Goal: Check status: Check status

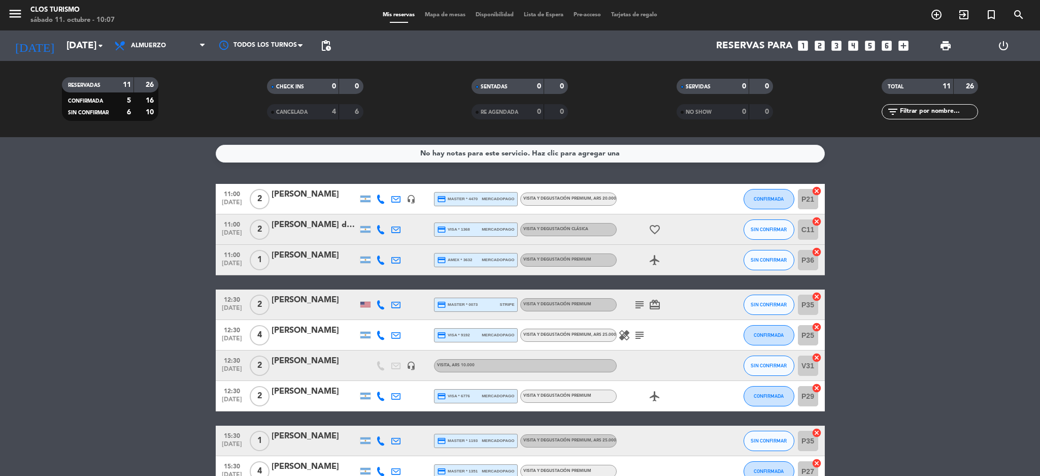
click at [320, 230] on div "[PERSON_NAME] de [PERSON_NAME]" at bounding box center [315, 224] width 86 height 13
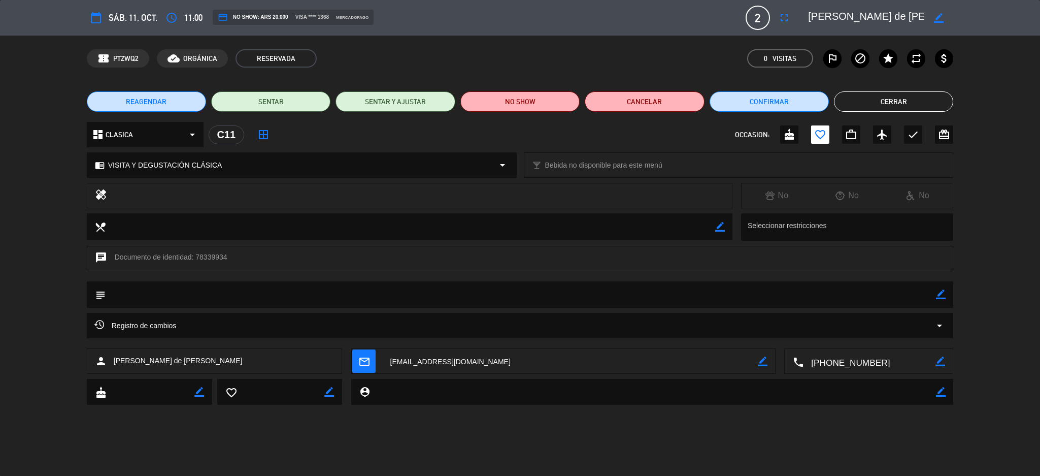
click at [869, 366] on textarea at bounding box center [870, 361] width 132 height 25
click at [894, 100] on button "Cerrar" at bounding box center [893, 101] width 119 height 20
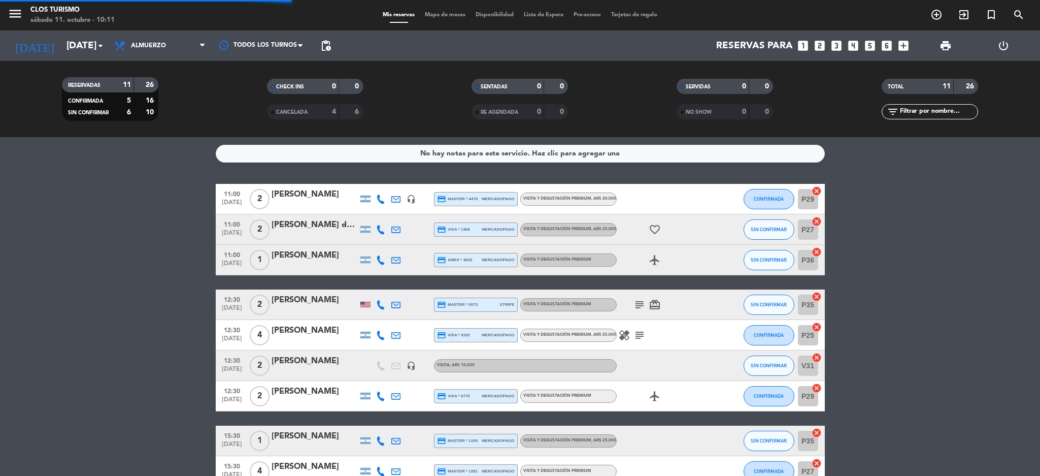
click at [0, 248] on bookings-row "11:00 [DATE] 2 [PERSON_NAME] headset_mic credit_card master * 4470 mercadopago …" at bounding box center [520, 366] width 1040 height 364
click at [637, 334] on icon "subject" at bounding box center [640, 335] width 12 height 12
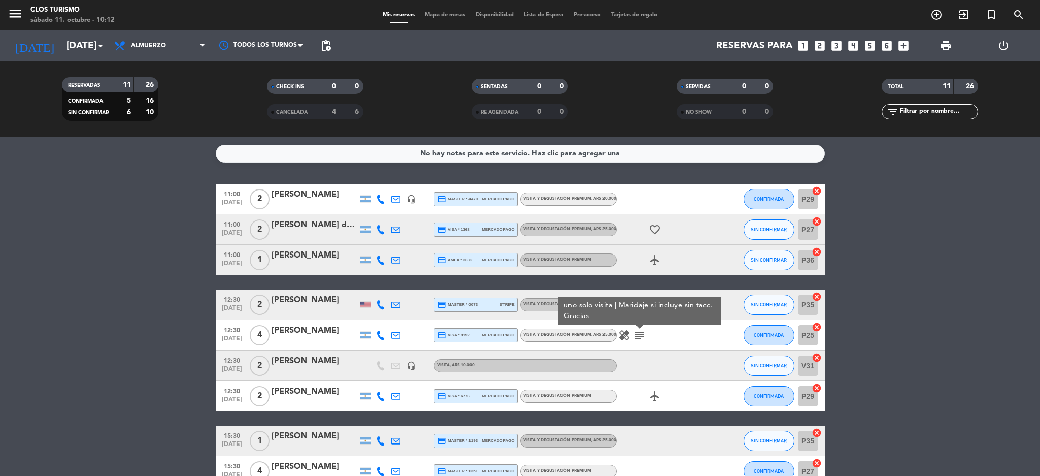
click at [654, 348] on div "healing subject uno solo visita | [PERSON_NAME] si incluye sin tacc. Gracias" at bounding box center [662, 335] width 91 height 30
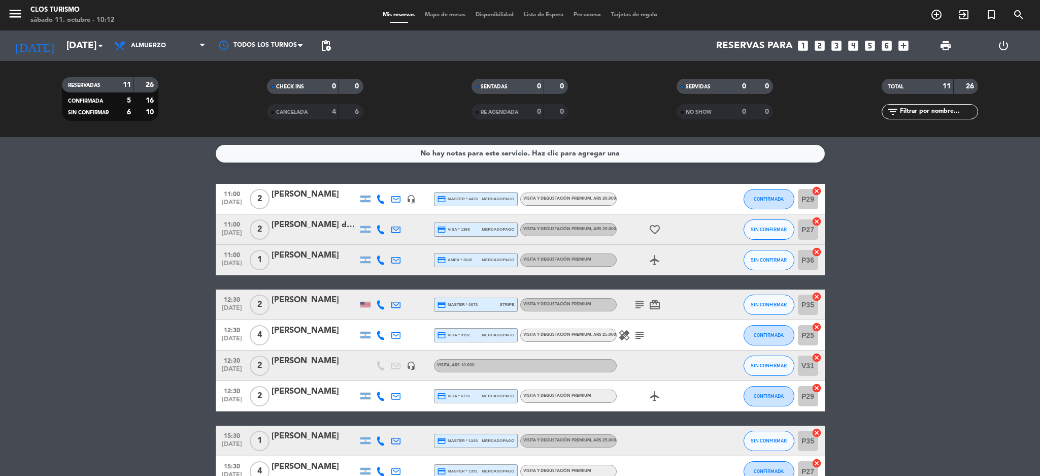
click at [634, 305] on icon "subject" at bounding box center [640, 305] width 12 height 12
click at [641, 336] on div "healing subject" at bounding box center [662, 335] width 91 height 30
click at [634, 333] on icon "subject" at bounding box center [640, 335] width 12 height 12
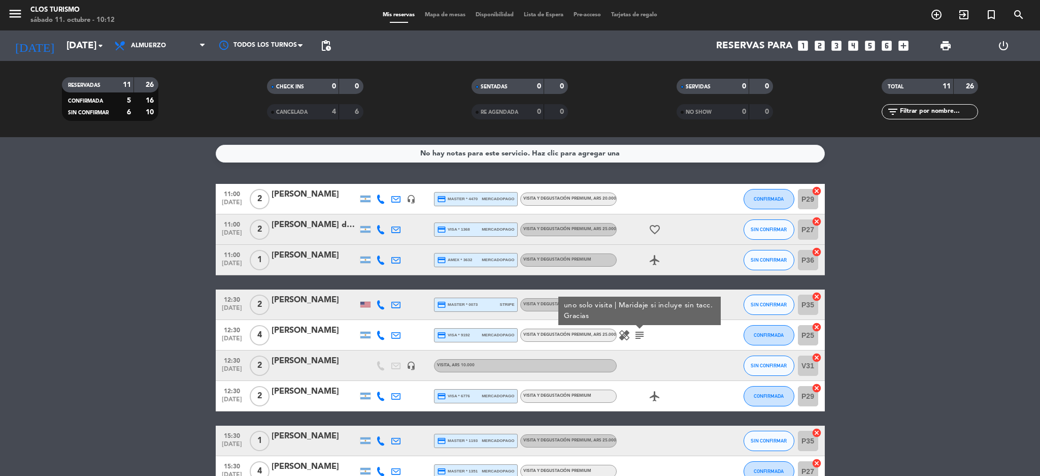
click at [867, 333] on bookings-row "11:00 [DATE] 2 [PERSON_NAME] headset_mic credit_card master * 4470 mercadopago …" at bounding box center [520, 366] width 1040 height 364
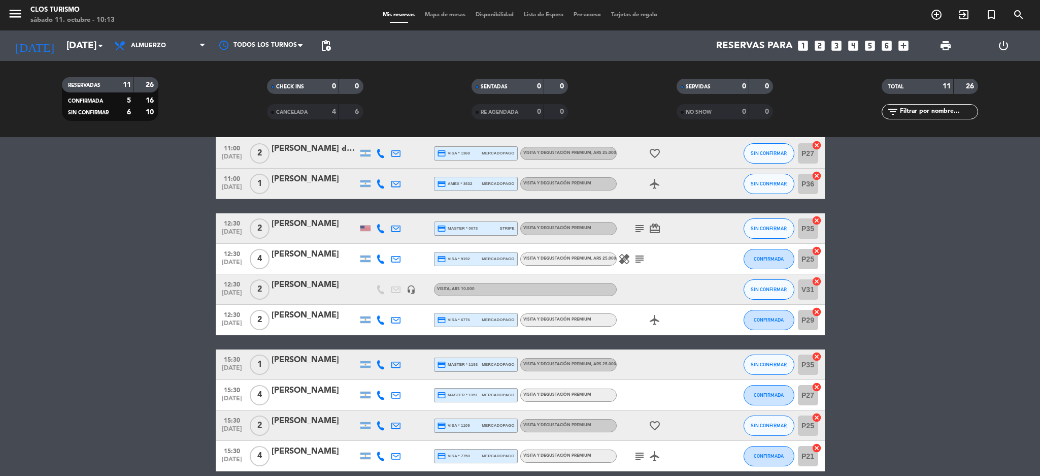
scroll to position [122, 0]
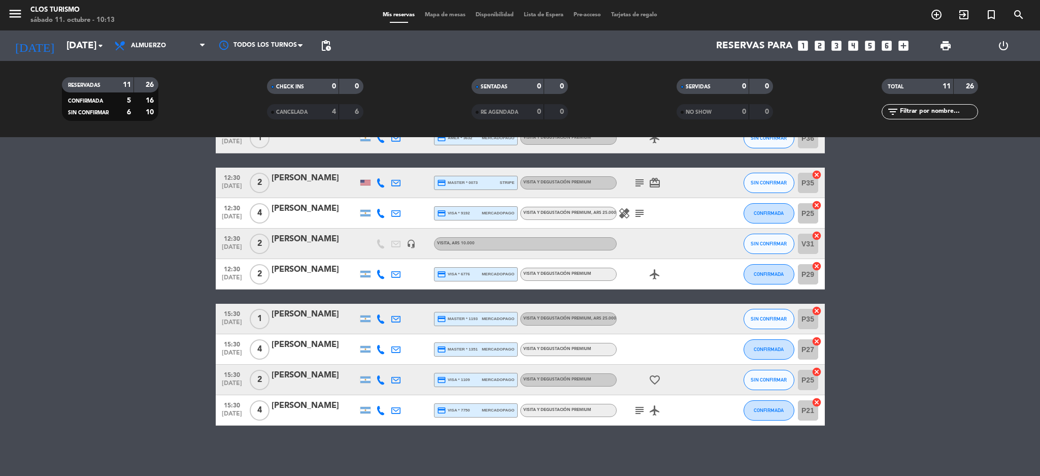
click at [634, 412] on icon "subject" at bounding box center [640, 410] width 12 height 12
click at [999, 276] on bookings-row "11:00 [DATE] 2 [PERSON_NAME] headset_mic credit_card master * 4470 mercadopago …" at bounding box center [520, 244] width 1040 height 364
